Goal: Task Accomplishment & Management: Manage account settings

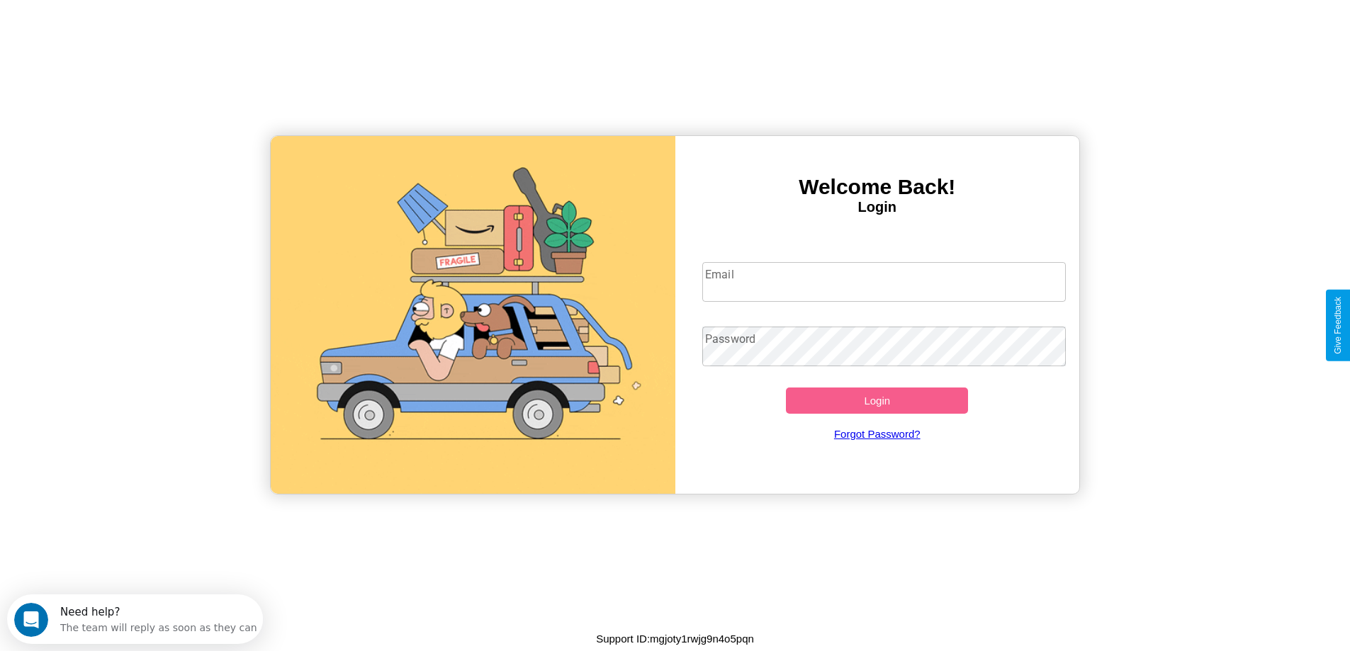
click at [884, 282] on input "Email" at bounding box center [883, 282] width 363 height 40
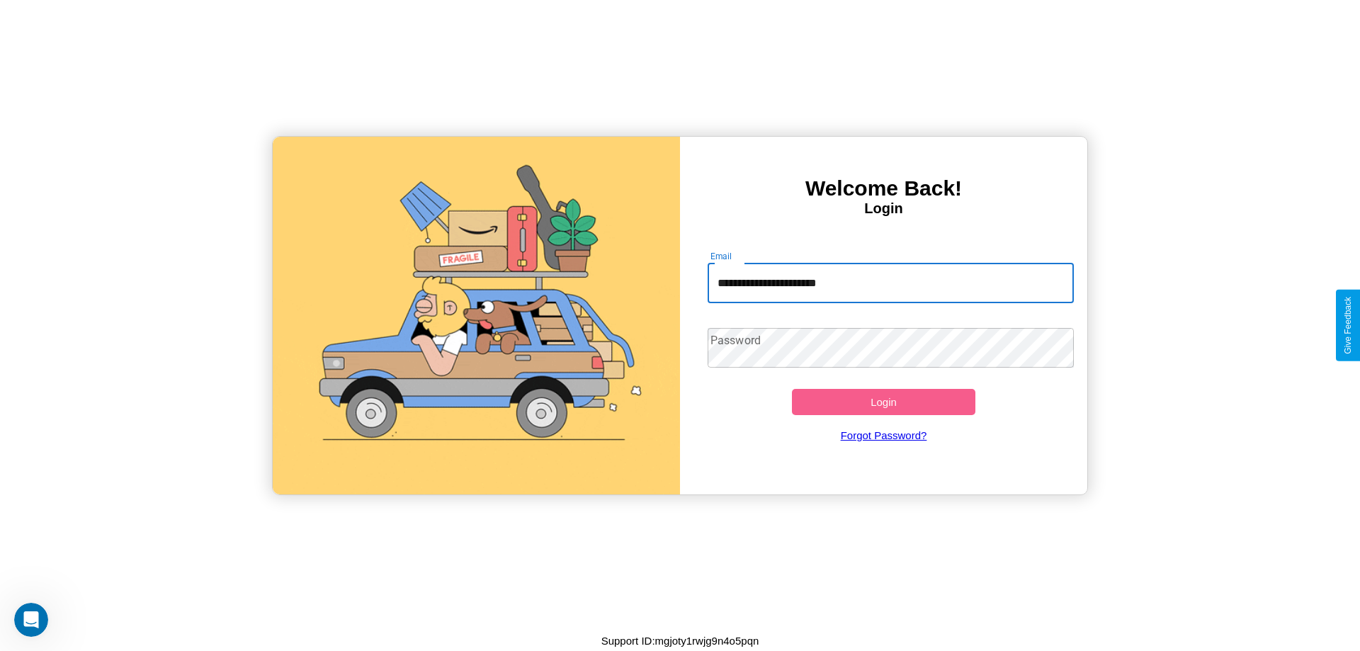
type input "**********"
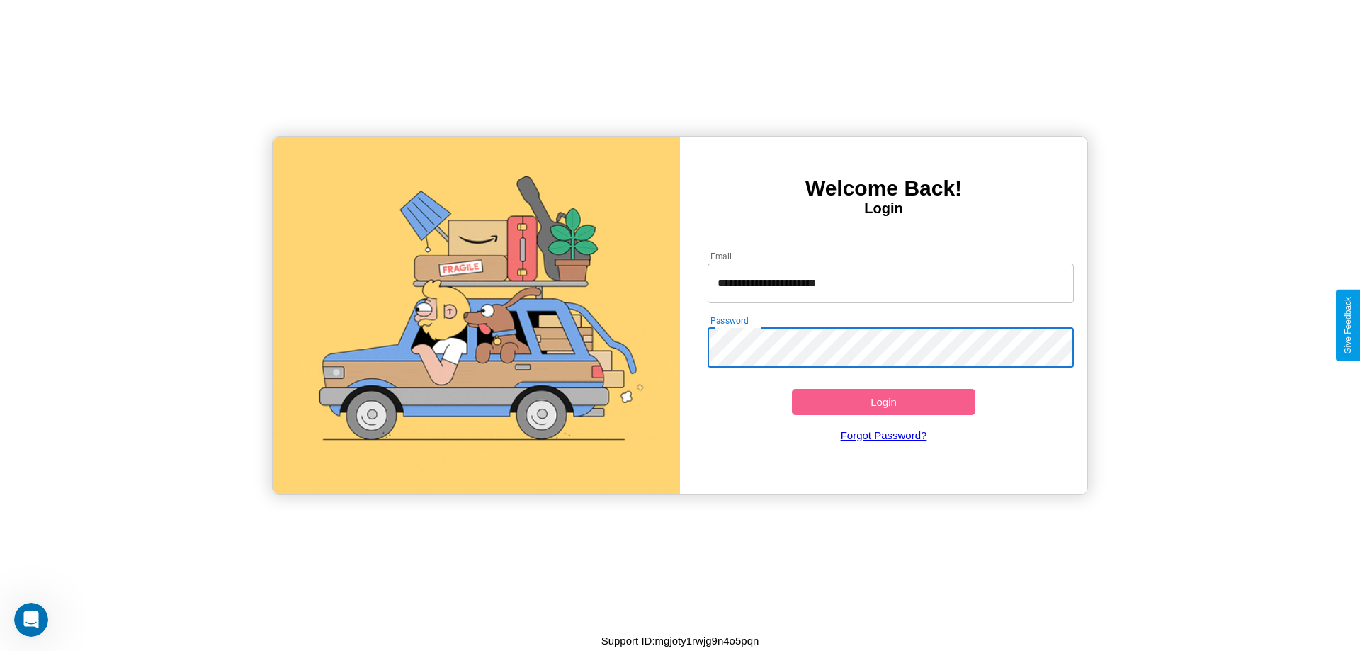
click at [884, 402] on button "Login" at bounding box center [884, 402] width 184 height 26
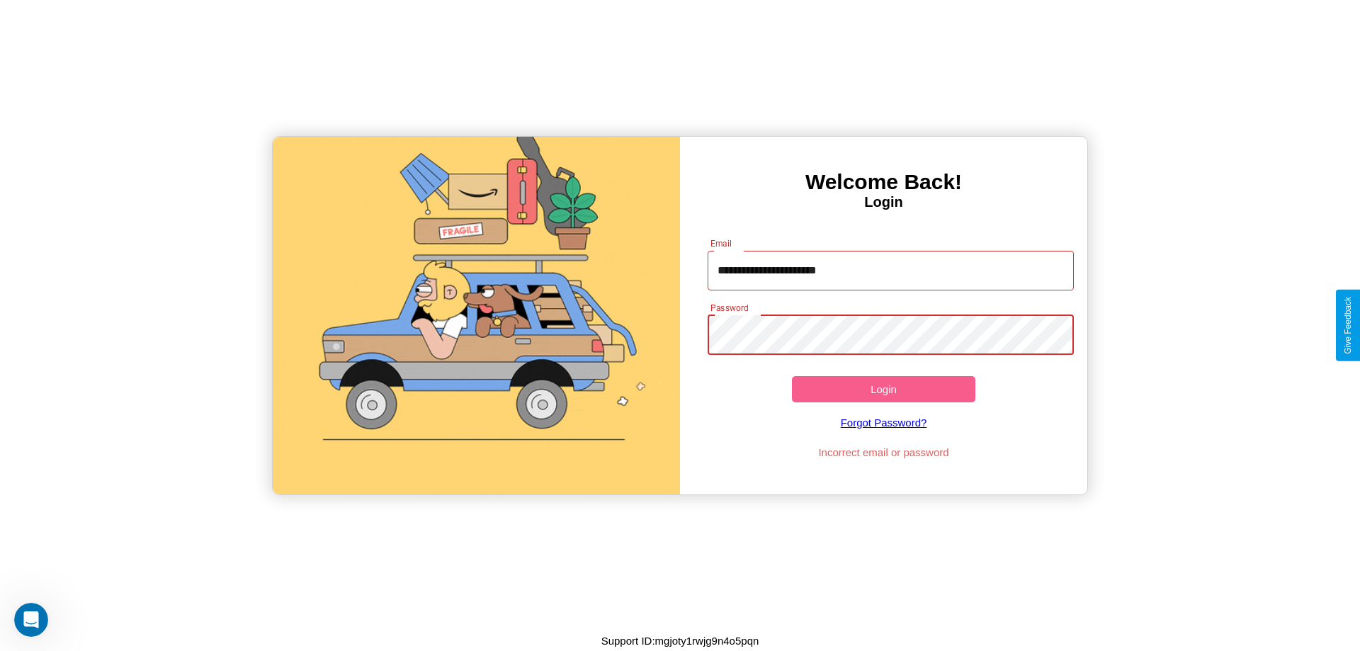
click at [884, 389] on button "Login" at bounding box center [884, 389] width 184 height 26
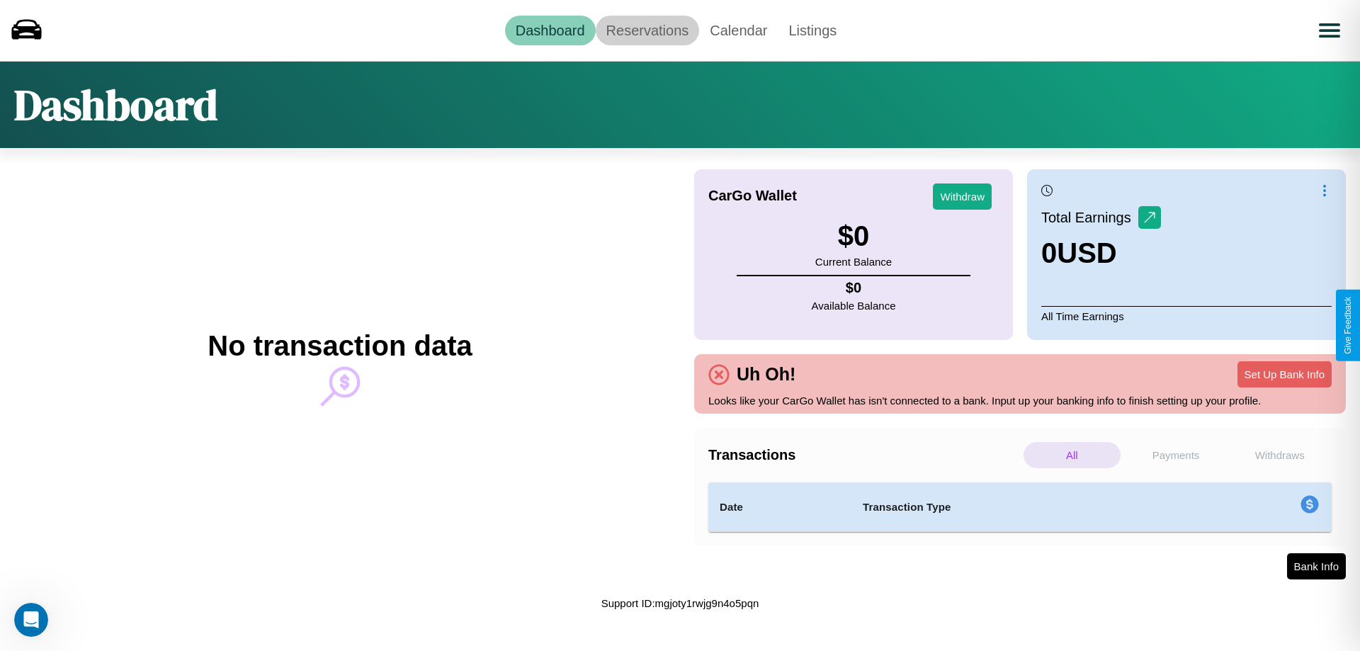
click at [647, 30] on link "Reservations" at bounding box center [648, 31] width 104 height 30
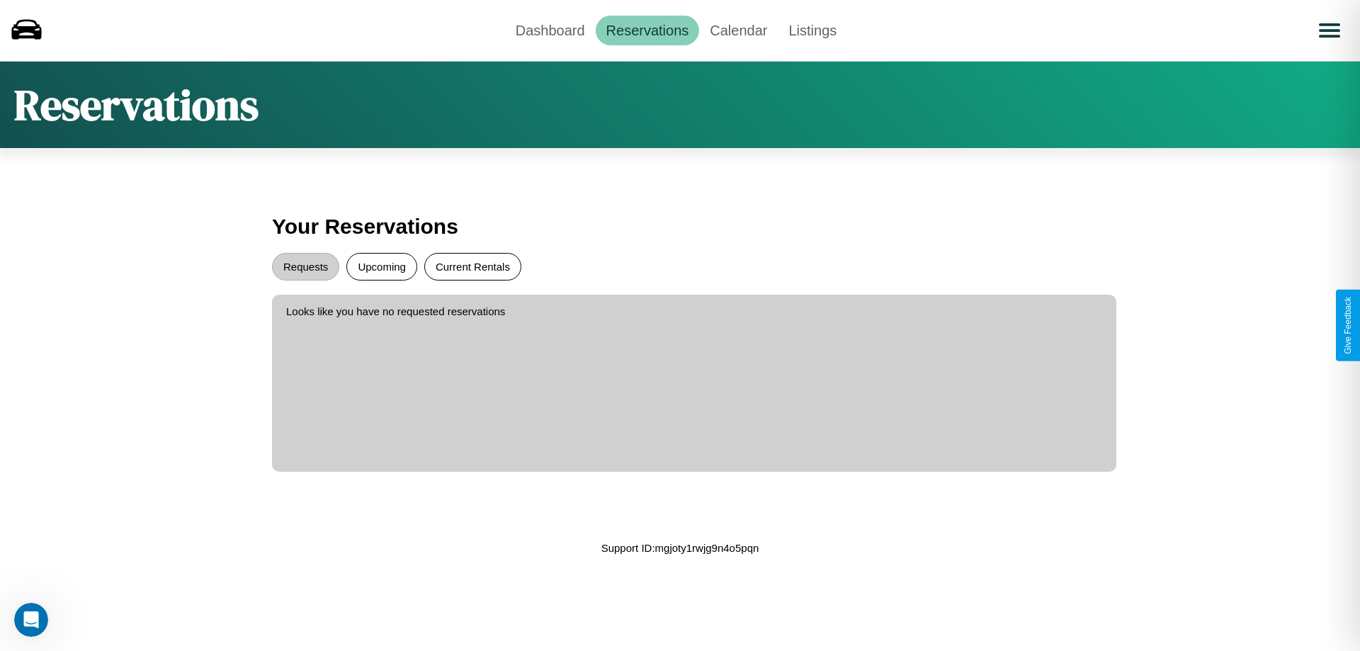
click at [473, 266] on button "Current Rentals" at bounding box center [472, 267] width 97 height 28
click at [305, 266] on button "Requests" at bounding box center [305, 267] width 67 height 28
click at [550, 30] on link "Dashboard" at bounding box center [550, 31] width 91 height 30
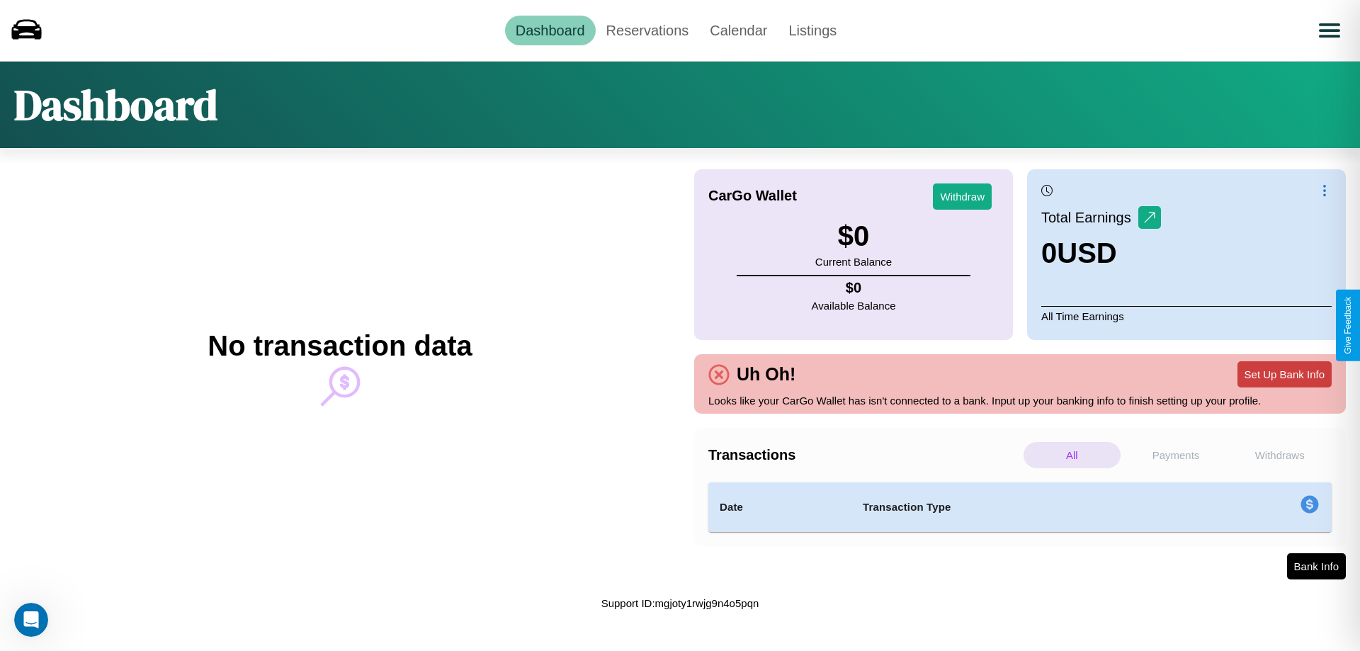
click at [1285, 374] on button "Set Up Bank Info" at bounding box center [1285, 374] width 94 height 26
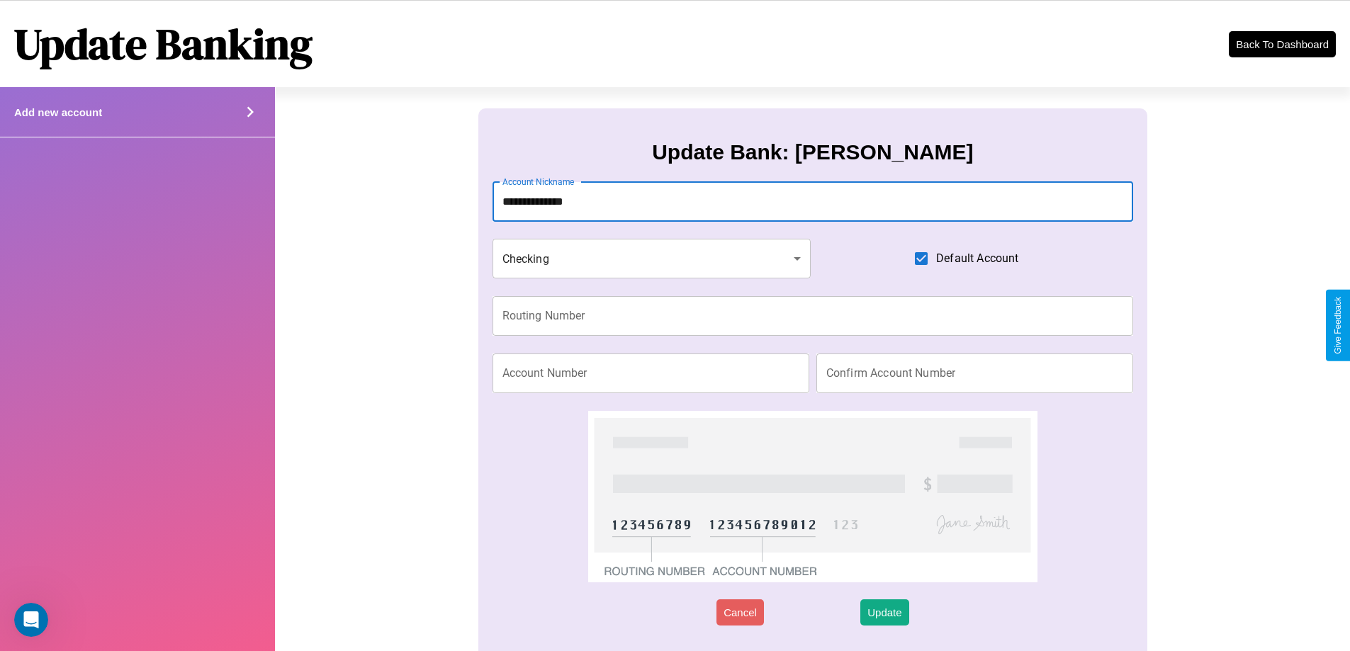
type input "**********"
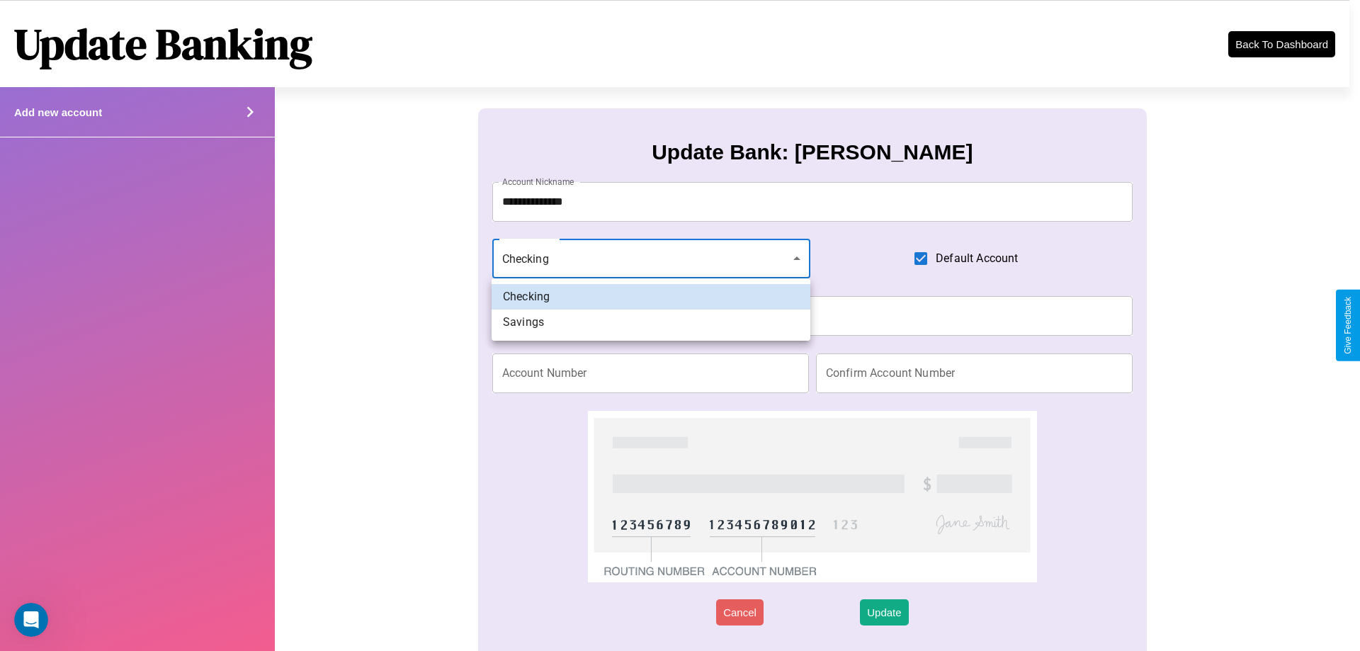
click at [651, 259] on div at bounding box center [680, 325] width 1360 height 651
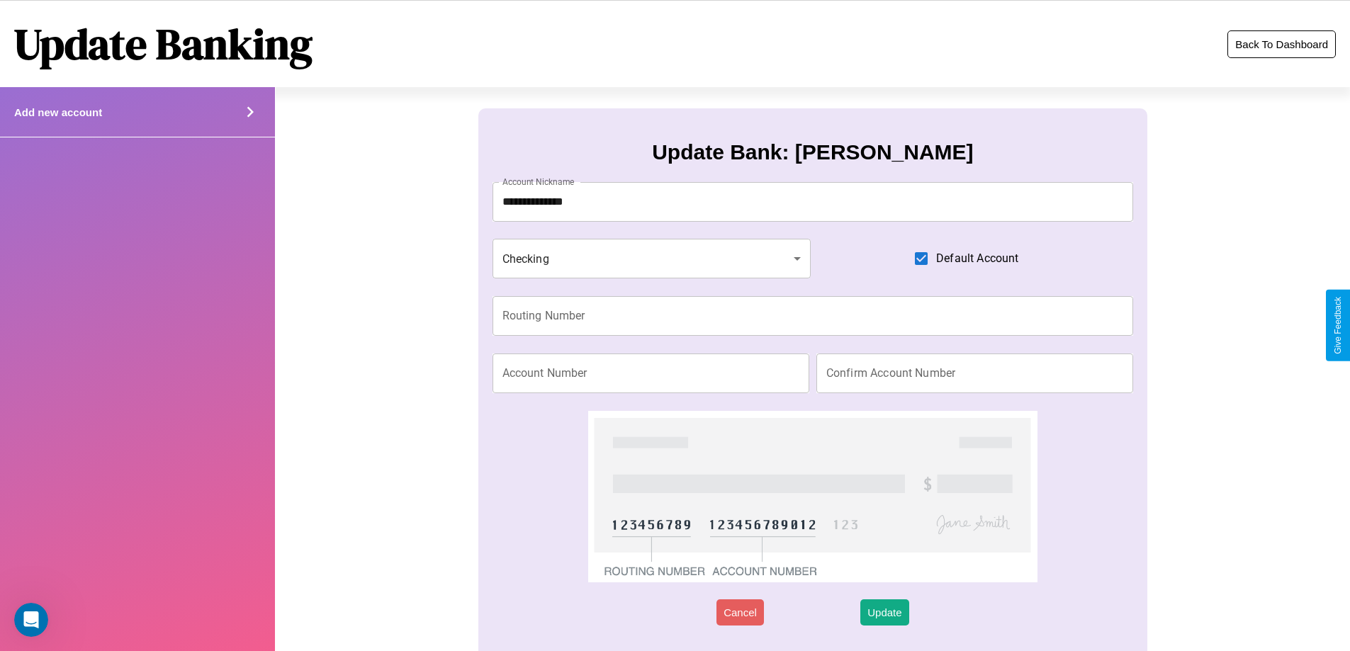
click at [1281, 44] on button "Back To Dashboard" at bounding box center [1281, 44] width 108 height 28
